Goal: Transaction & Acquisition: Register for event/course

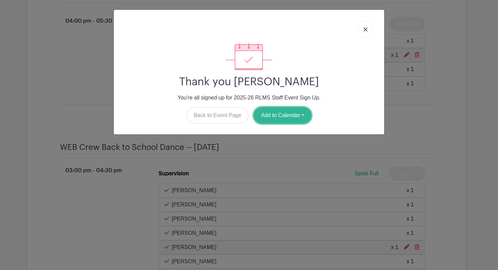
click at [271, 120] on button "Add to Calendar" at bounding box center [283, 115] width 58 height 16
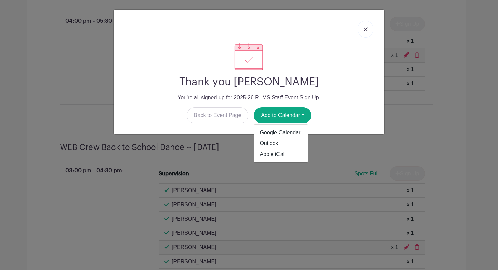
click at [90, 108] on div "Thank you [PERSON_NAME] You're all signed up for 2025-26 RLMS Staff Event Sign …" at bounding box center [249, 135] width 498 height 270
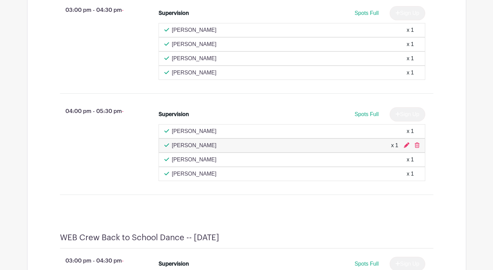
scroll to position [352, 0]
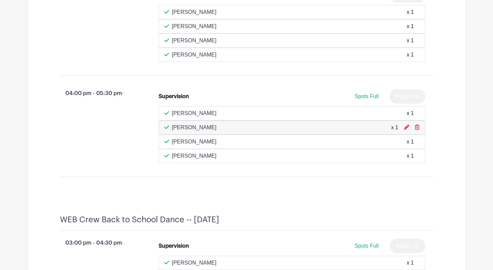
click at [417, 130] on icon at bounding box center [417, 127] width 5 height 5
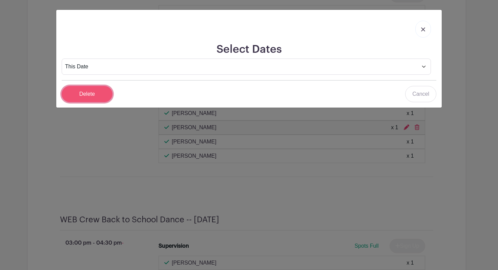
click at [90, 98] on input "Delete" at bounding box center [87, 94] width 51 height 16
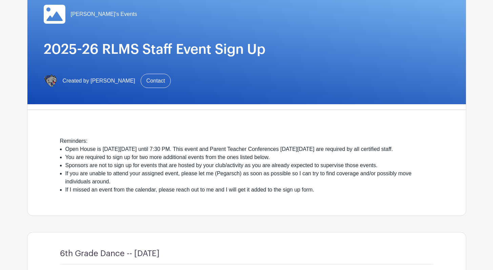
scroll to position [0, 0]
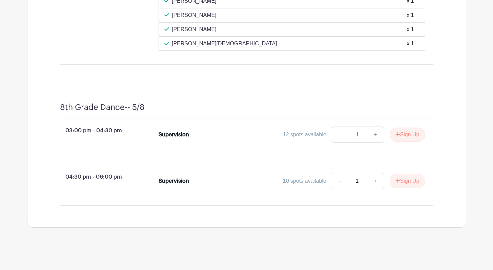
scroll to position [3999, 0]
click at [413, 137] on button "Sign Up" at bounding box center [408, 135] width 36 height 14
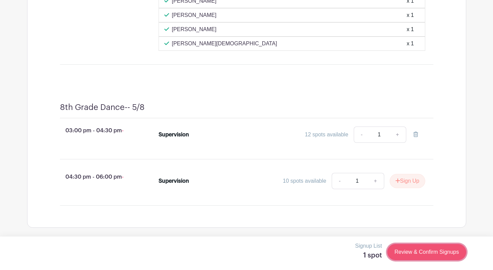
click at [438, 256] on link "Review & Confirm Signups" at bounding box center [426, 252] width 79 height 16
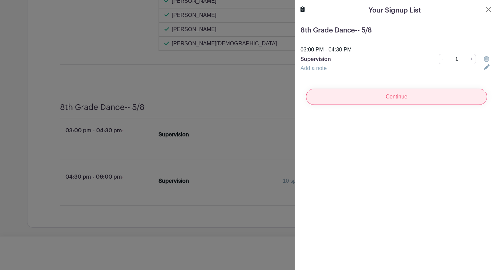
click at [373, 103] on input "Continue" at bounding box center [396, 97] width 181 height 16
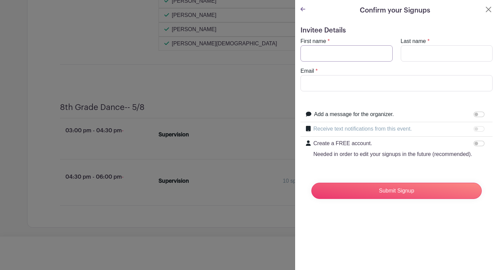
click at [328, 60] on input "First name" at bounding box center [346, 53] width 92 height 16
type input "Evan"
type input "Clark"
click at [347, 86] on input "Email" at bounding box center [396, 83] width 192 height 16
type input "eclark@rlas-116.org"
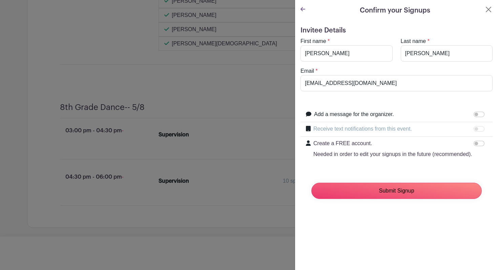
click at [375, 199] on input "Submit Signup" at bounding box center [396, 191] width 170 height 16
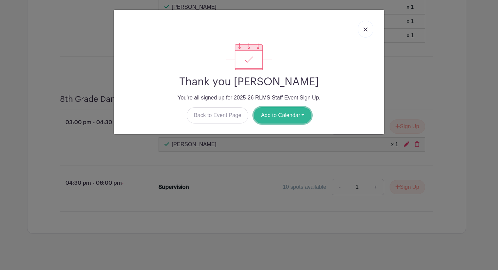
click at [298, 116] on button "Add to Calendar" at bounding box center [283, 115] width 58 height 16
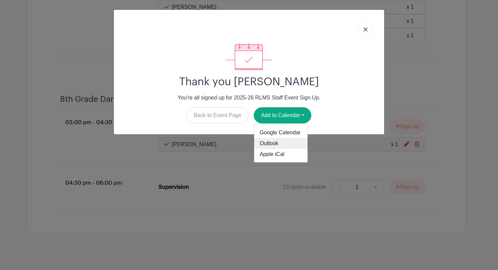
click at [280, 142] on link "Outlook" at bounding box center [281, 143] width 54 height 11
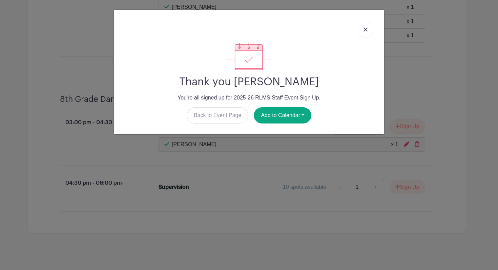
drag, startPoint x: 92, startPoint y: 123, endPoint x: 91, endPoint y: 120, distance: 3.6
click at [93, 123] on div "Thank you [PERSON_NAME] You're all signed up for 2025-26 RLMS Staff Event Sign …" at bounding box center [249, 135] width 498 height 270
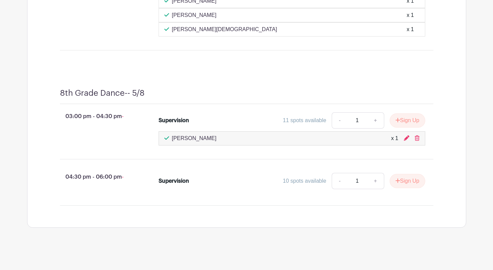
scroll to position [3987, 0]
